Goal: Use online tool/utility

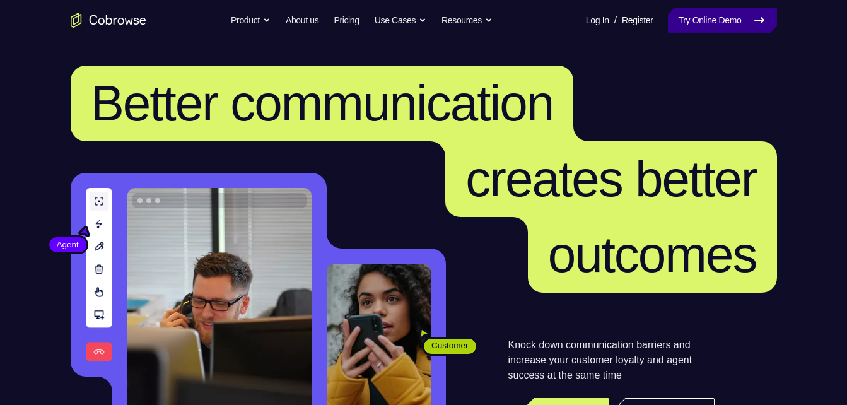
click at [714, 27] on link "Try Online Demo" at bounding box center [722, 20] width 109 height 25
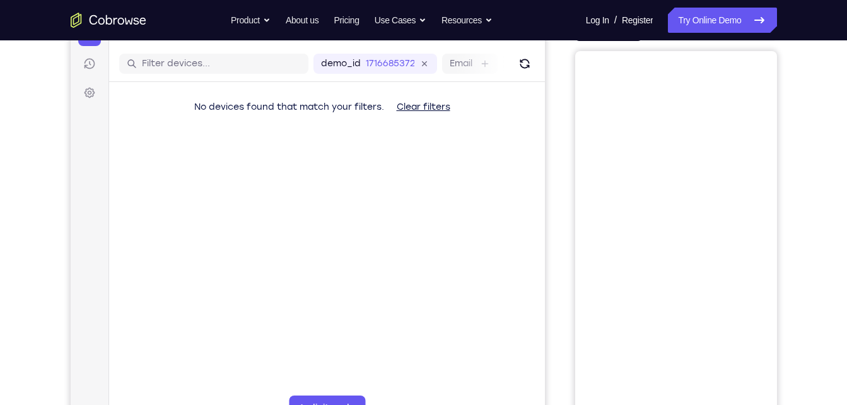
scroll to position [146, 0]
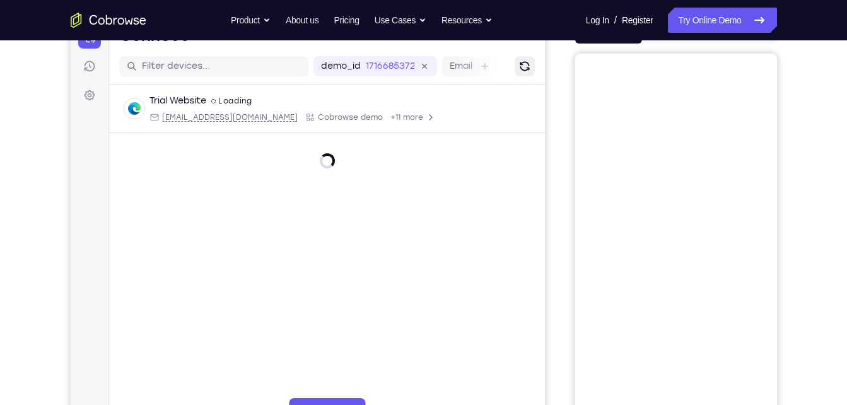
click at [524, 74] on button "Refresh" at bounding box center [524, 66] width 20 height 20
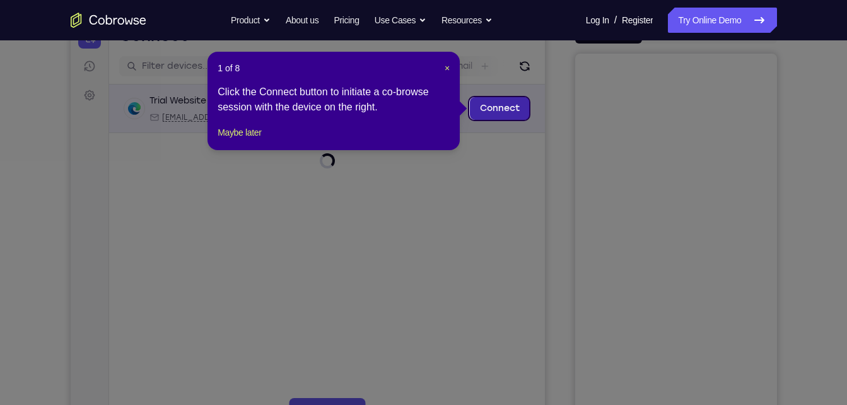
click at [514, 110] on link "Connect" at bounding box center [499, 108] width 60 height 23
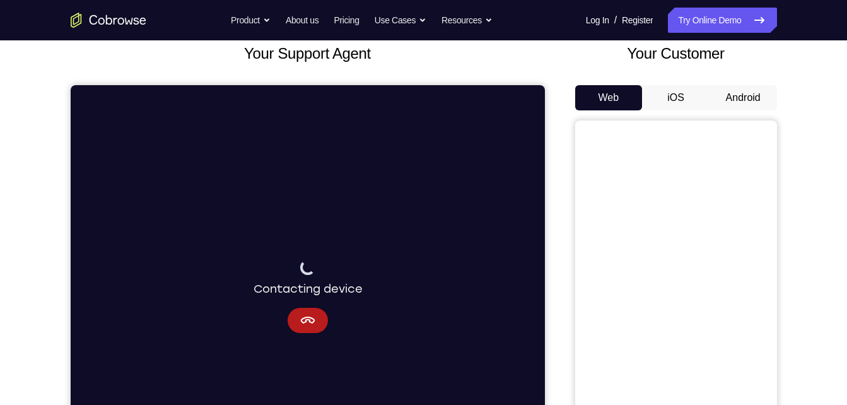
scroll to position [78, 0]
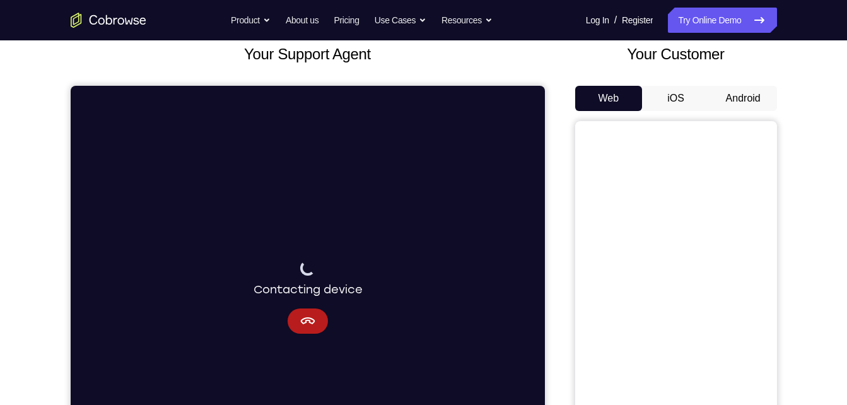
click at [736, 95] on button "Android" at bounding box center [744, 98] width 68 height 25
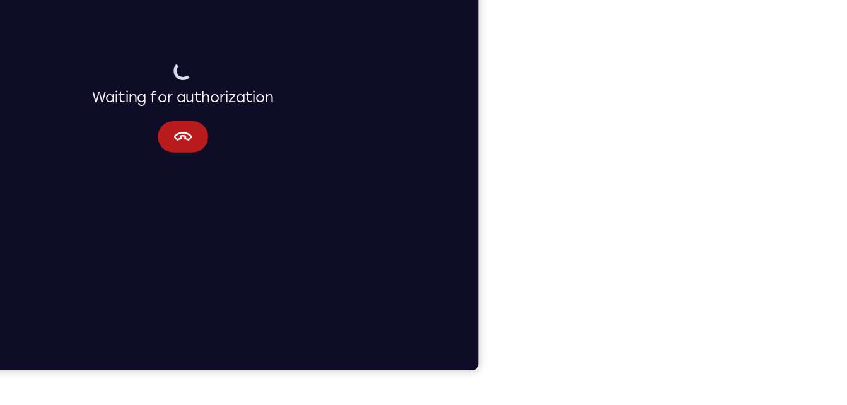
scroll to position [208, 0]
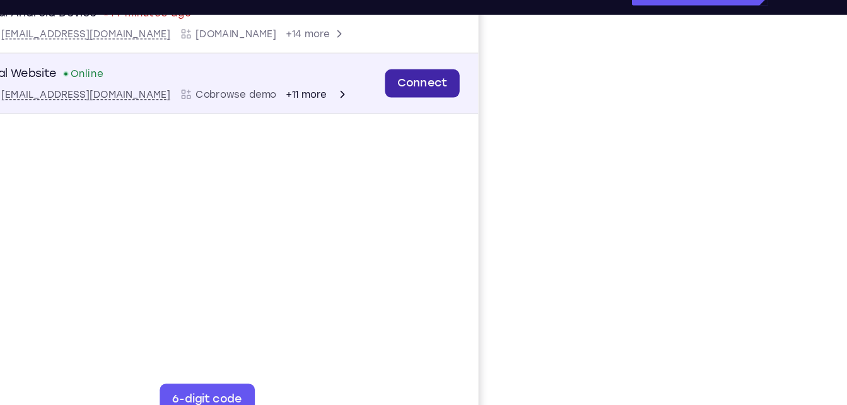
click at [339, 44] on link "Connect" at bounding box center [317, 49] width 60 height 23
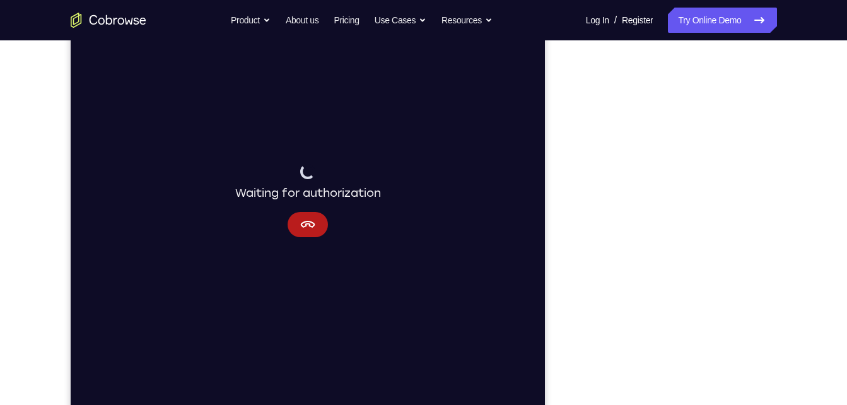
scroll to position [175, 0]
click at [291, 216] on button "Cancel" at bounding box center [307, 223] width 40 height 25
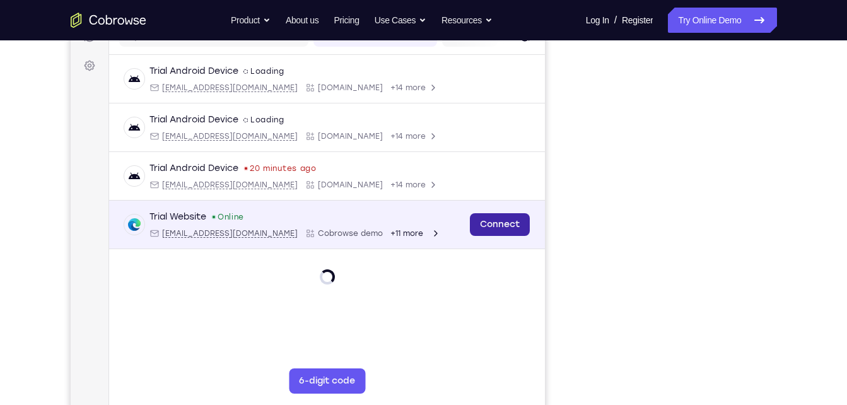
click at [486, 231] on link "Connect" at bounding box center [499, 224] width 60 height 23
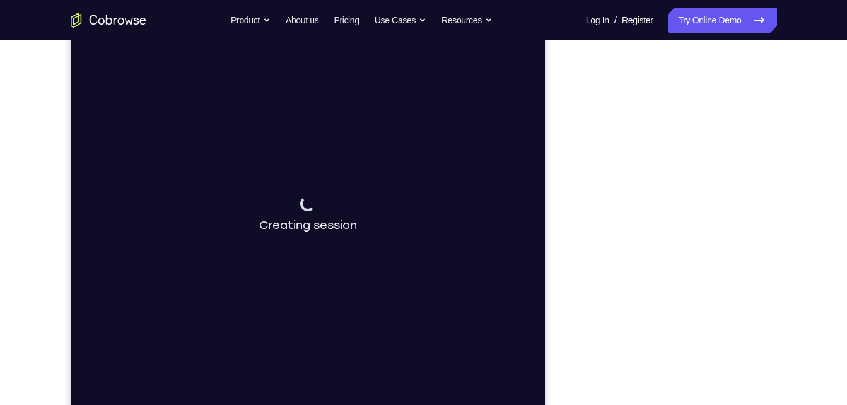
scroll to position [160, 0]
